Goal: Entertainment & Leisure: Consume media (video, audio)

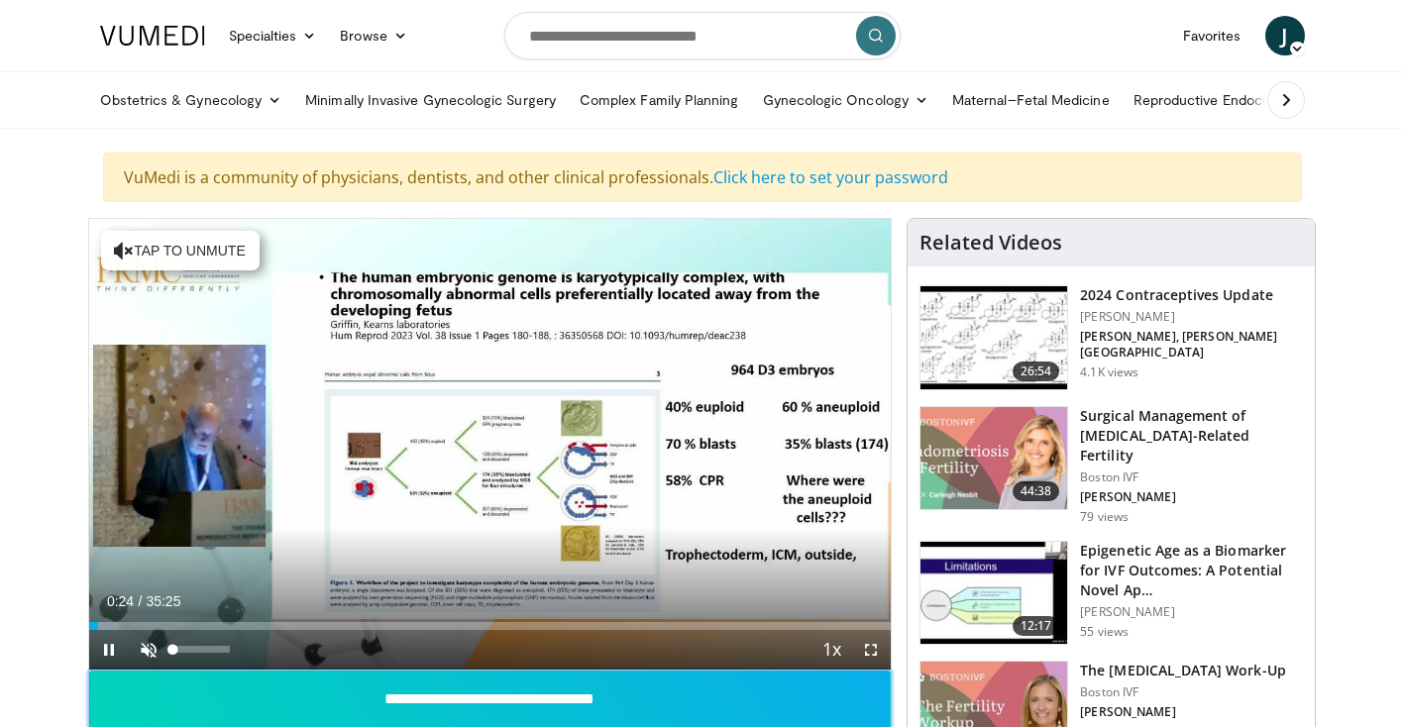
drag, startPoint x: 156, startPoint y: 676, endPoint x: 151, endPoint y: 645, distance: 31.3
click at [151, 645] on div "**********" at bounding box center [490, 552] width 804 height 669
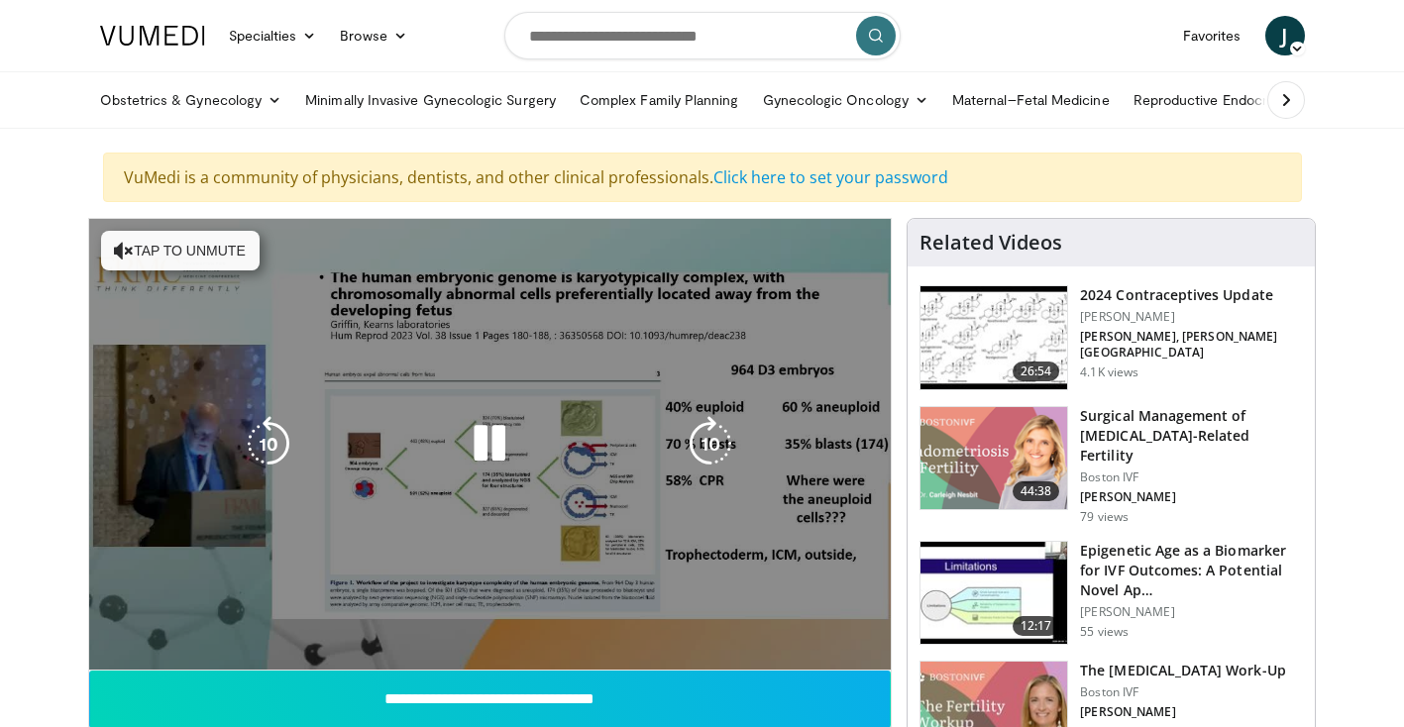
click at [151, 645] on video-js "**********" at bounding box center [490, 445] width 802 height 452
click at [151, 645] on div "10 seconds Tap to unmute" at bounding box center [490, 444] width 802 height 451
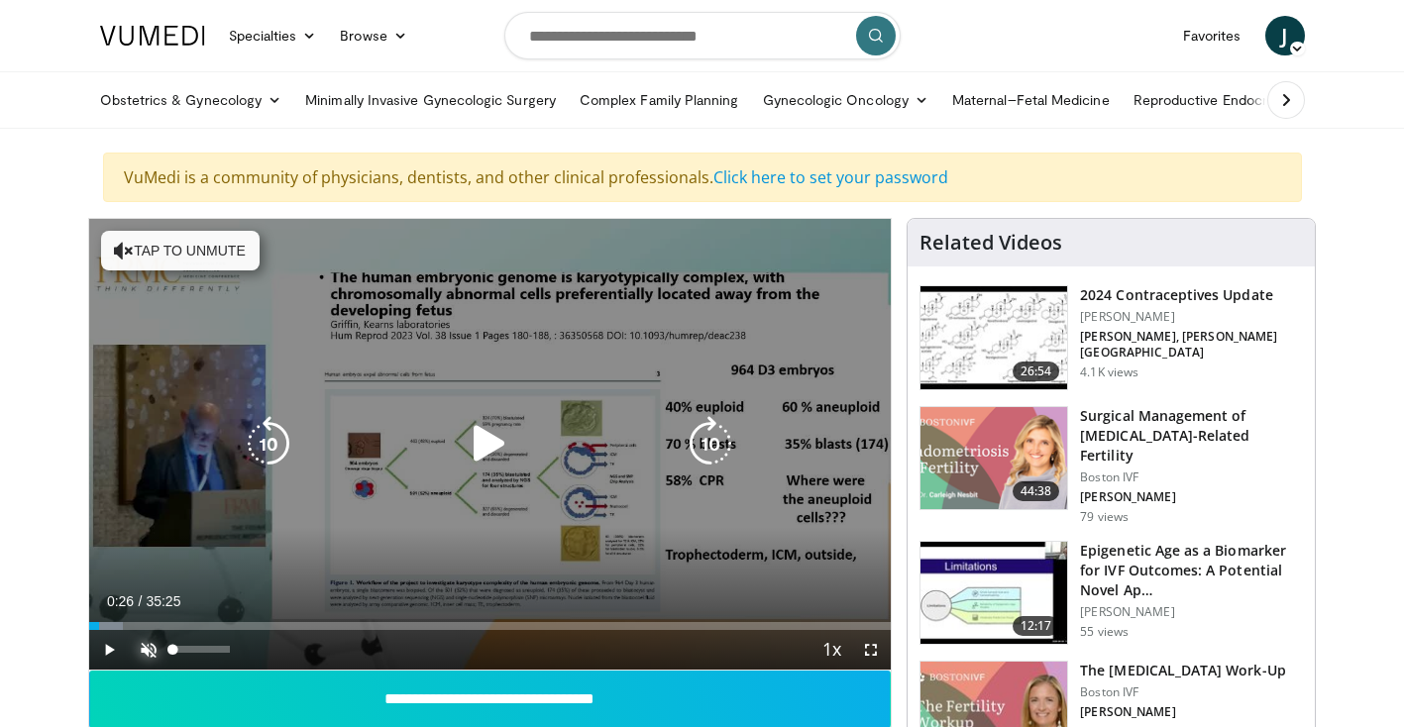
click at [151, 645] on span "Video Player" at bounding box center [149, 650] width 40 height 40
click at [477, 440] on icon "Video Player" at bounding box center [489, 443] width 55 height 55
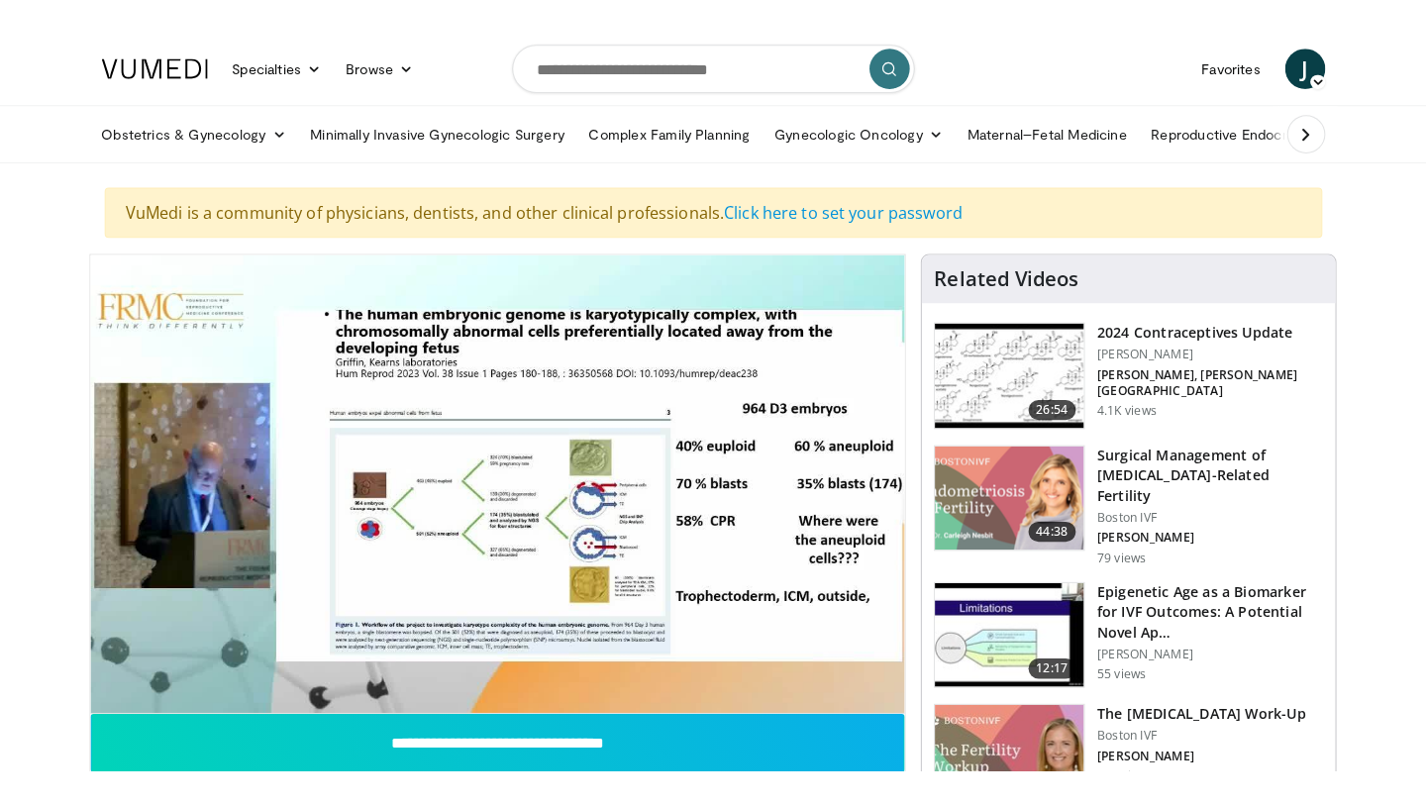
scroll to position [198, 0]
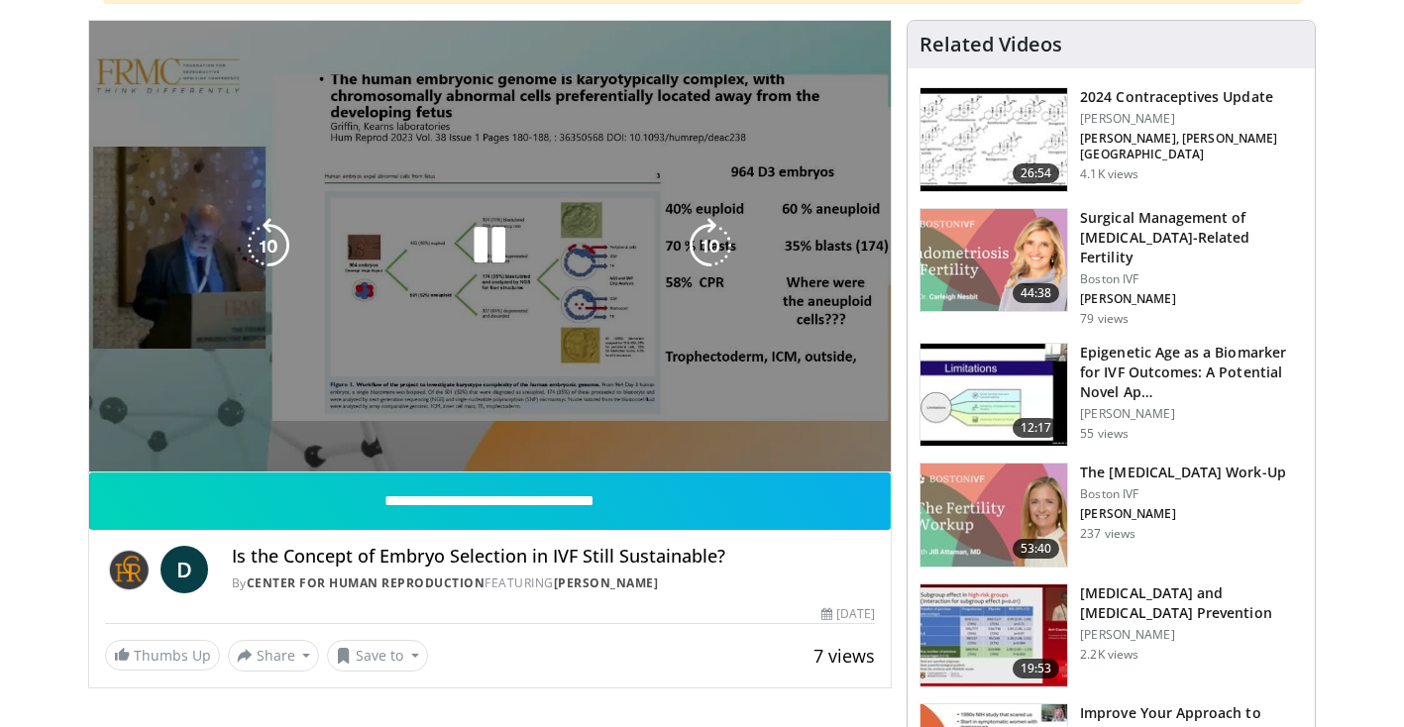
click at [796, 296] on div "10 seconds Tap to unmute" at bounding box center [490, 246] width 802 height 451
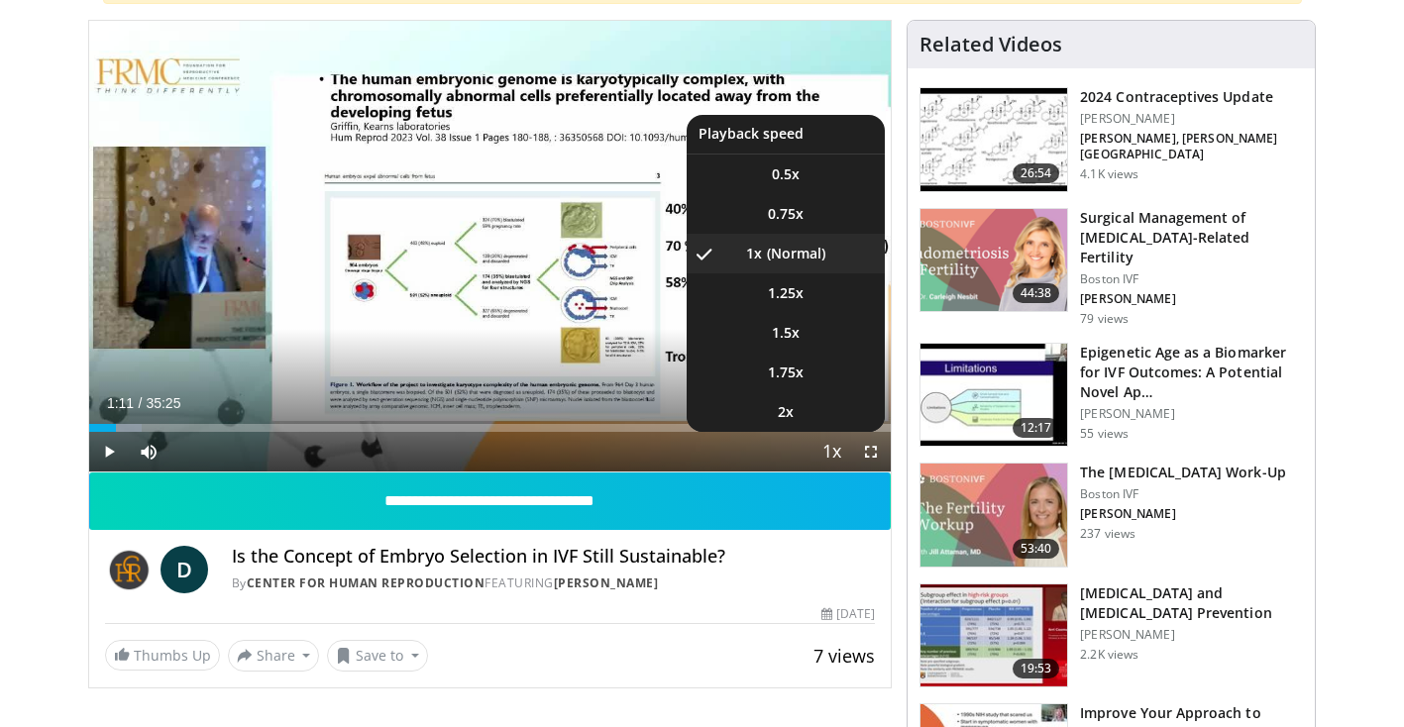
click at [827, 457] on span "Video Player" at bounding box center [831, 453] width 28 height 40
click at [787, 295] on span "1.25x" at bounding box center [786, 293] width 36 height 20
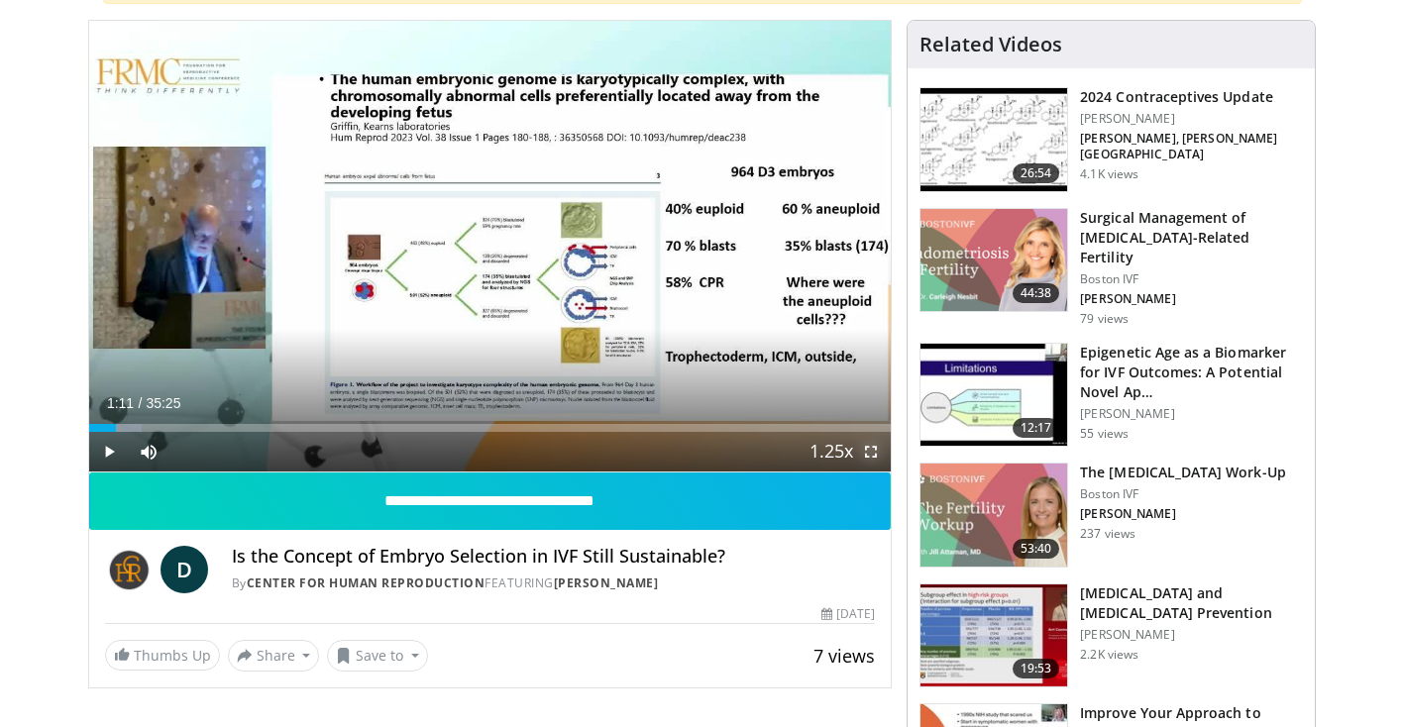
click at [866, 446] on span "Video Player" at bounding box center [871, 452] width 40 height 40
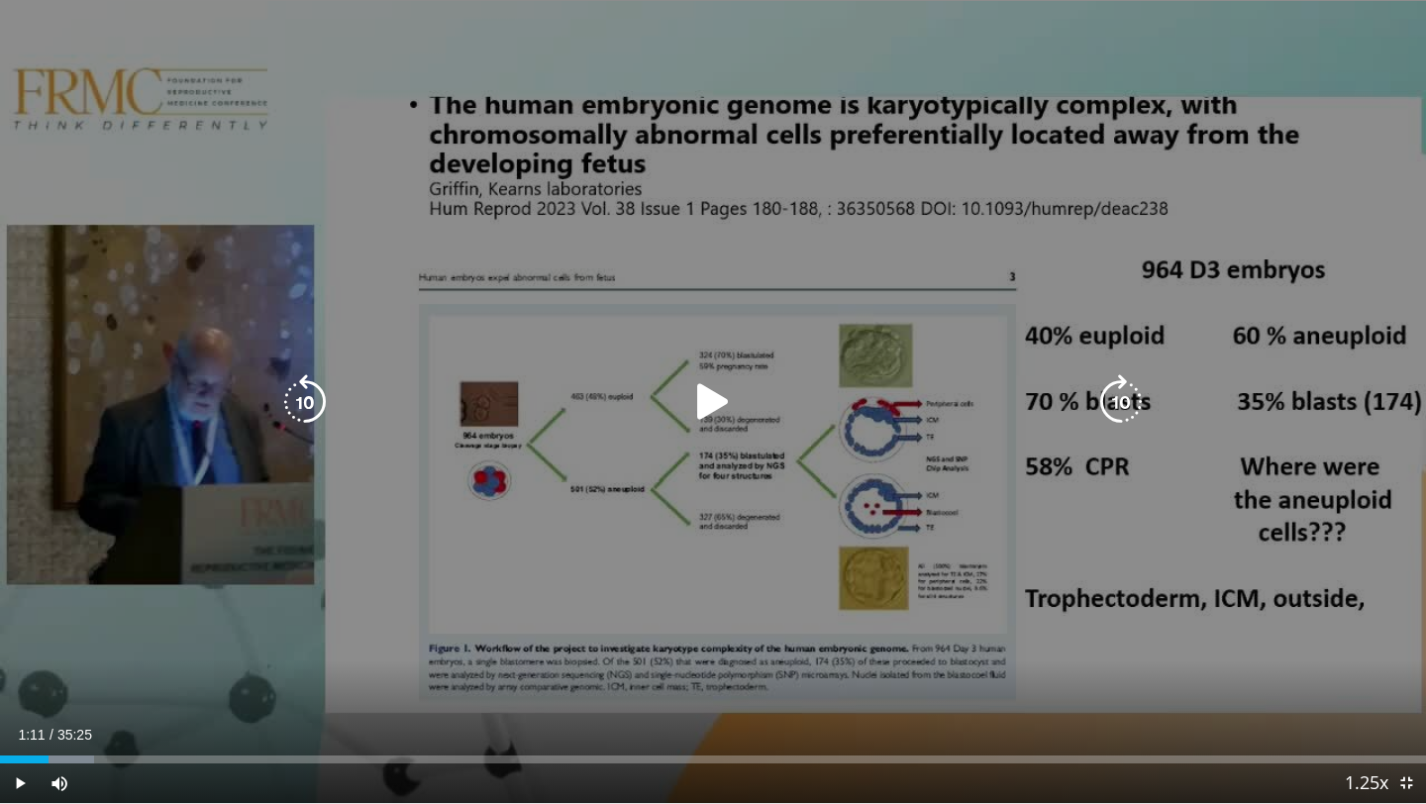
click at [711, 414] on icon "Video Player" at bounding box center [712, 401] width 55 height 55
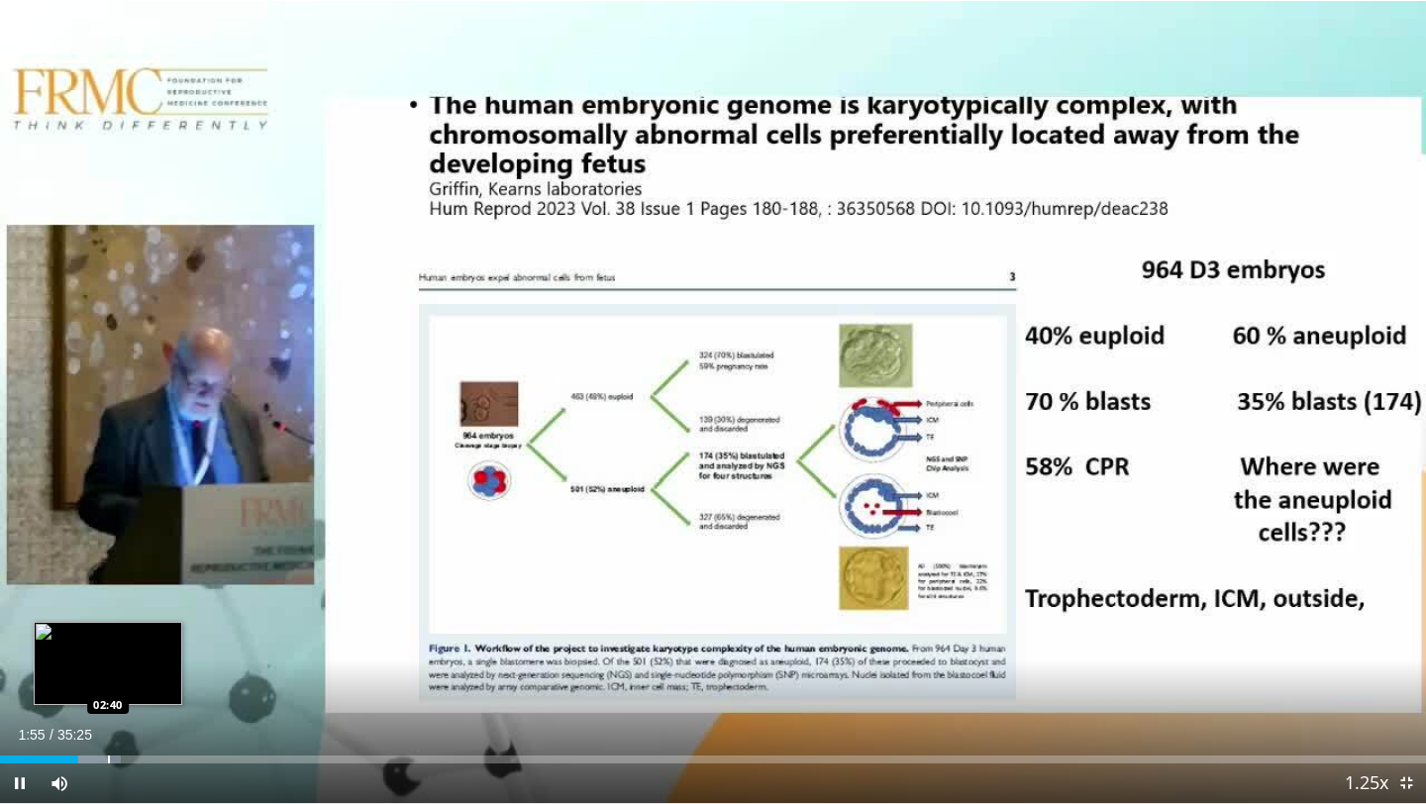
click at [106, 726] on div "Loaded : 8.45% 01:55 02:40" at bounding box center [713, 754] width 1426 height 19
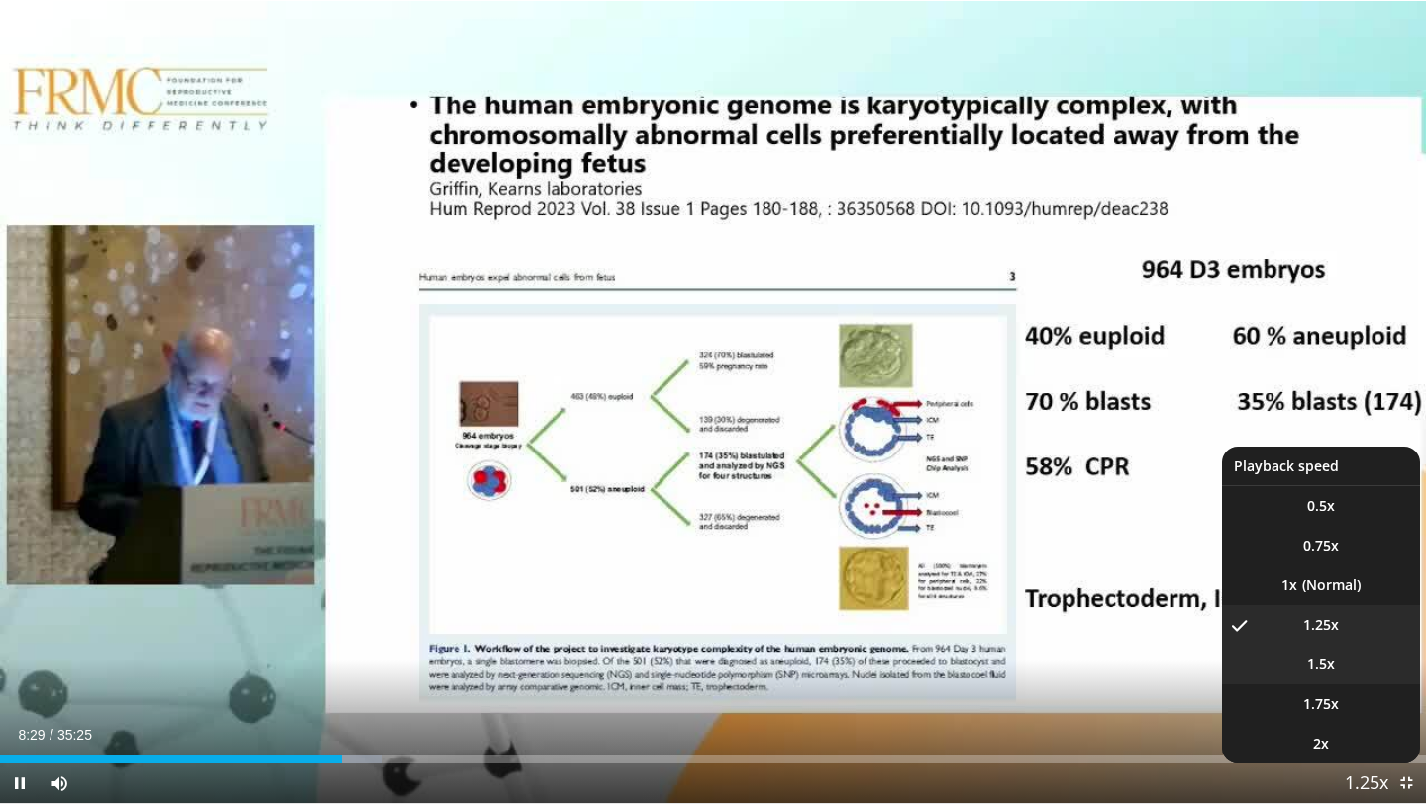
click at [1332, 667] on span "1.5x" at bounding box center [1321, 665] width 28 height 20
